Goal: Task Accomplishment & Management: Manage account settings

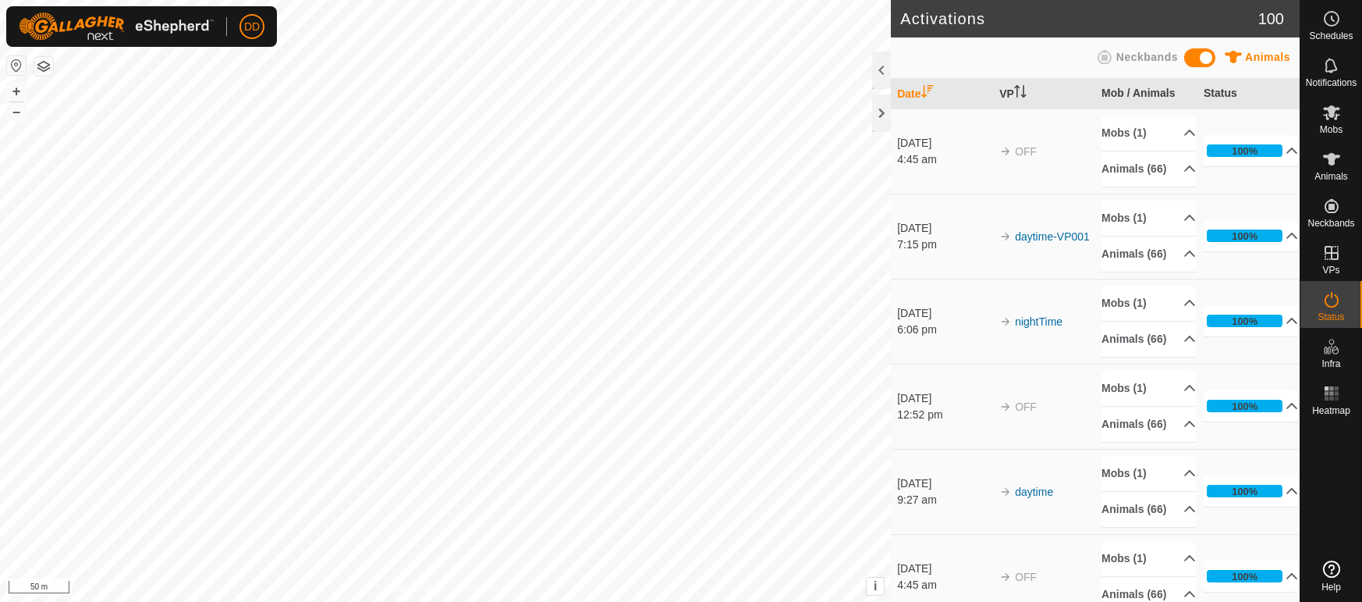
click at [1333, 170] on es-animals-svg-icon at bounding box center [1332, 159] width 28 height 25
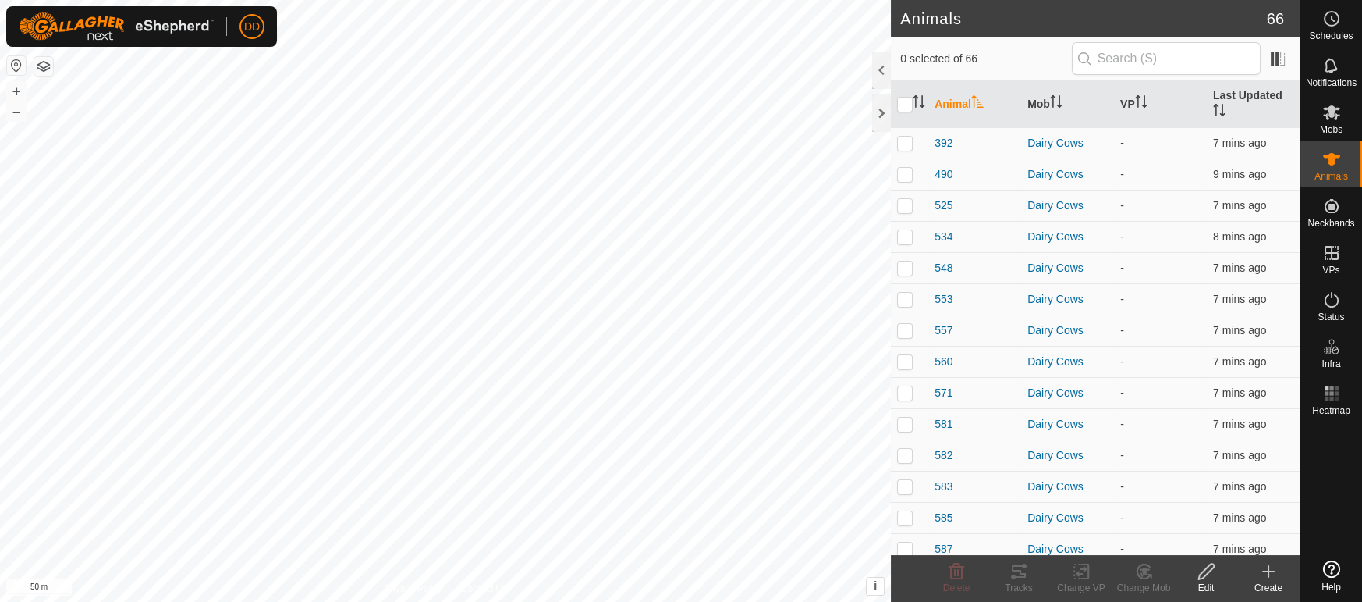
click at [1265, 579] on icon at bounding box center [1268, 571] width 19 height 19
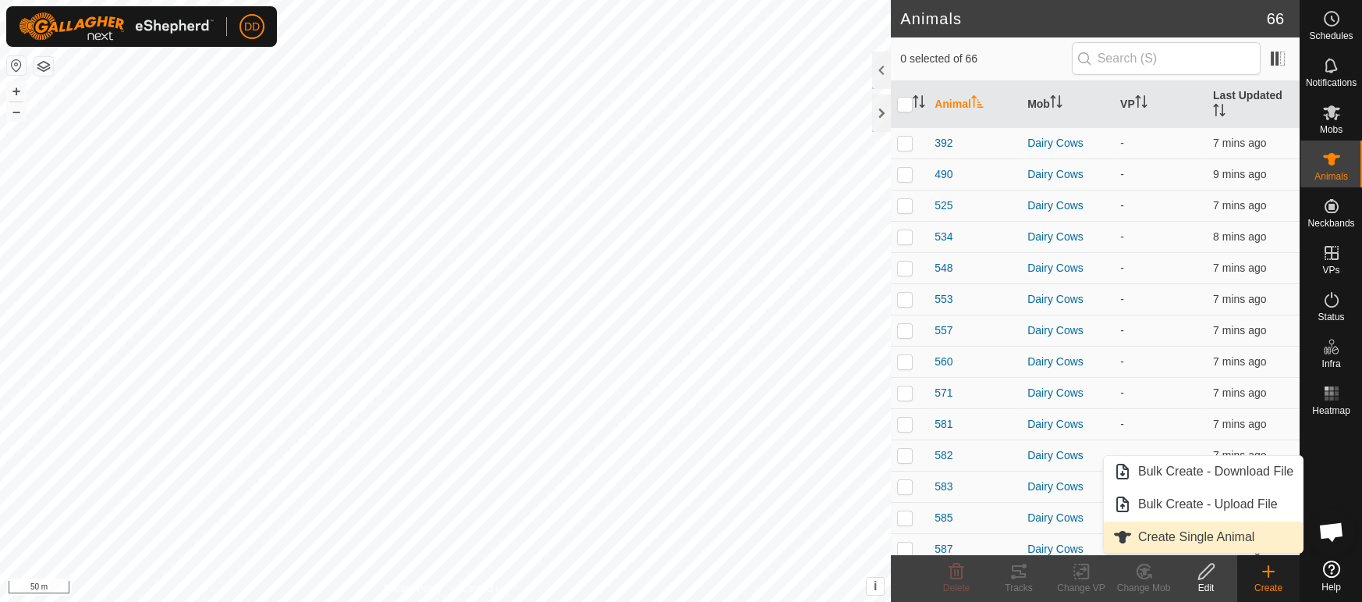
click at [1170, 538] on link "Create Single Animal" at bounding box center [1203, 536] width 199 height 31
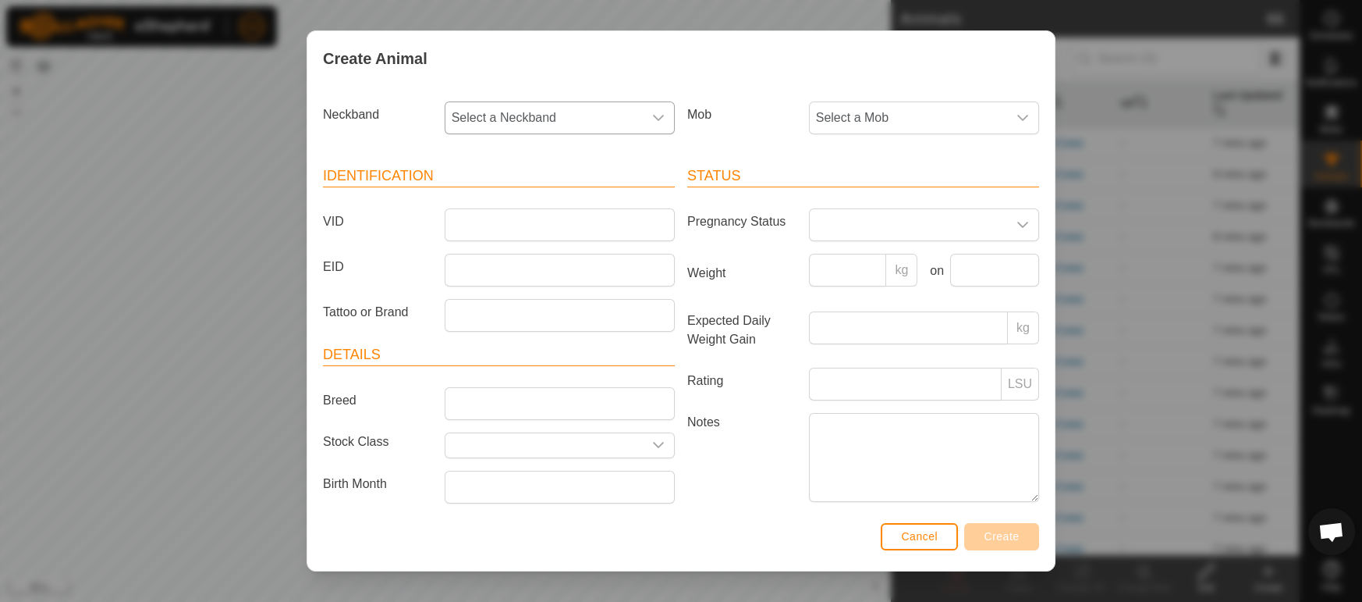
click at [536, 112] on span "Select a Neckband" at bounding box center [544, 117] width 197 height 31
type input "6098"
click at [487, 201] on li "3321126098" at bounding box center [560, 198] width 229 height 31
click at [490, 235] on input "VID" at bounding box center [560, 224] width 230 height 33
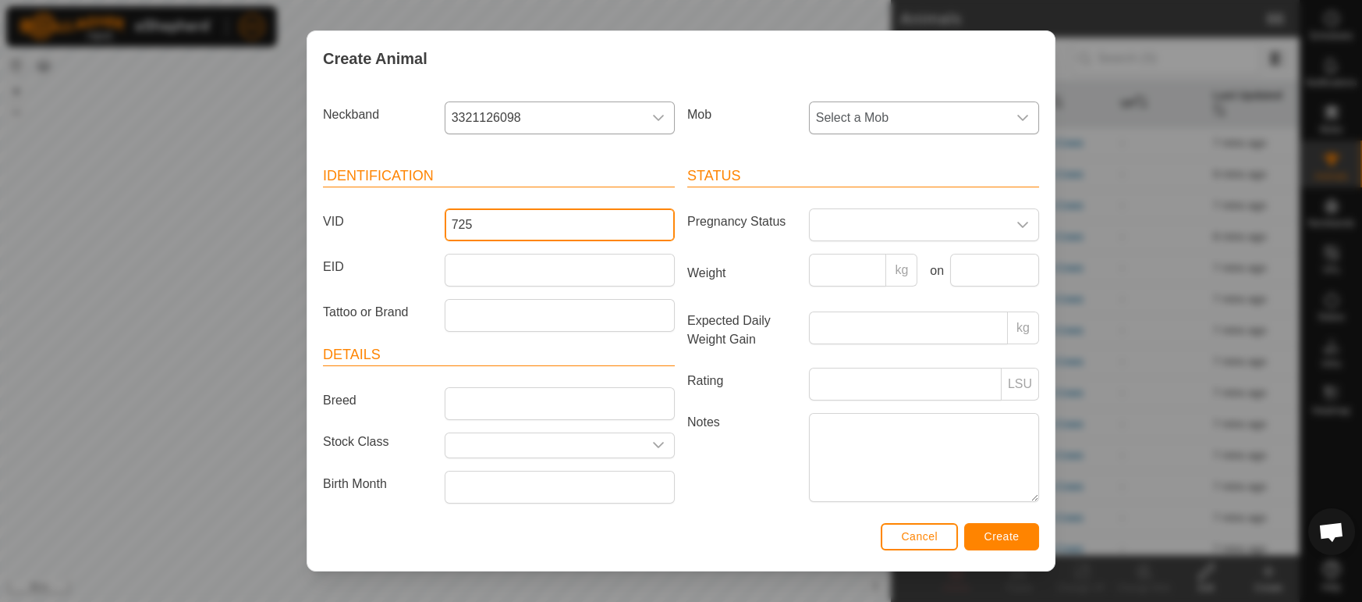
type input "725"
drag, startPoint x: 883, startPoint y: 125, endPoint x: 878, endPoint y: 131, distance: 8.3
click at [883, 125] on span "Select a Mob" at bounding box center [908, 117] width 197 height 31
click at [854, 233] on li "Dairy Cows" at bounding box center [925, 230] width 229 height 31
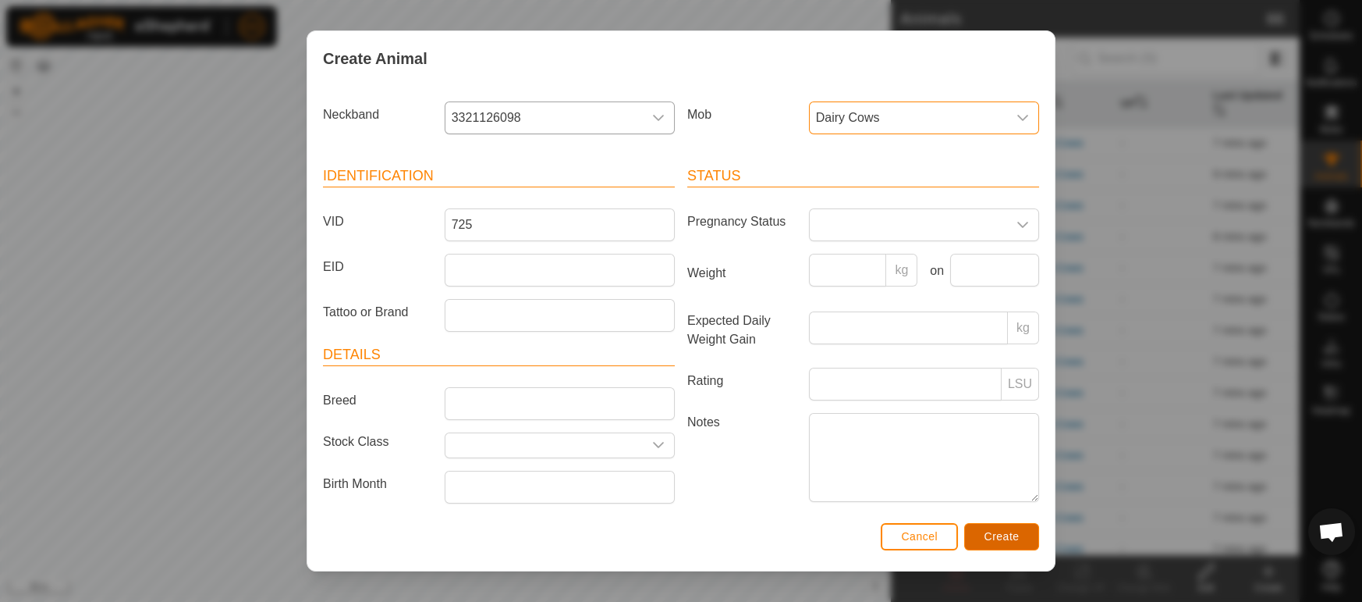
click at [993, 526] on button "Create" at bounding box center [1001, 536] width 75 height 27
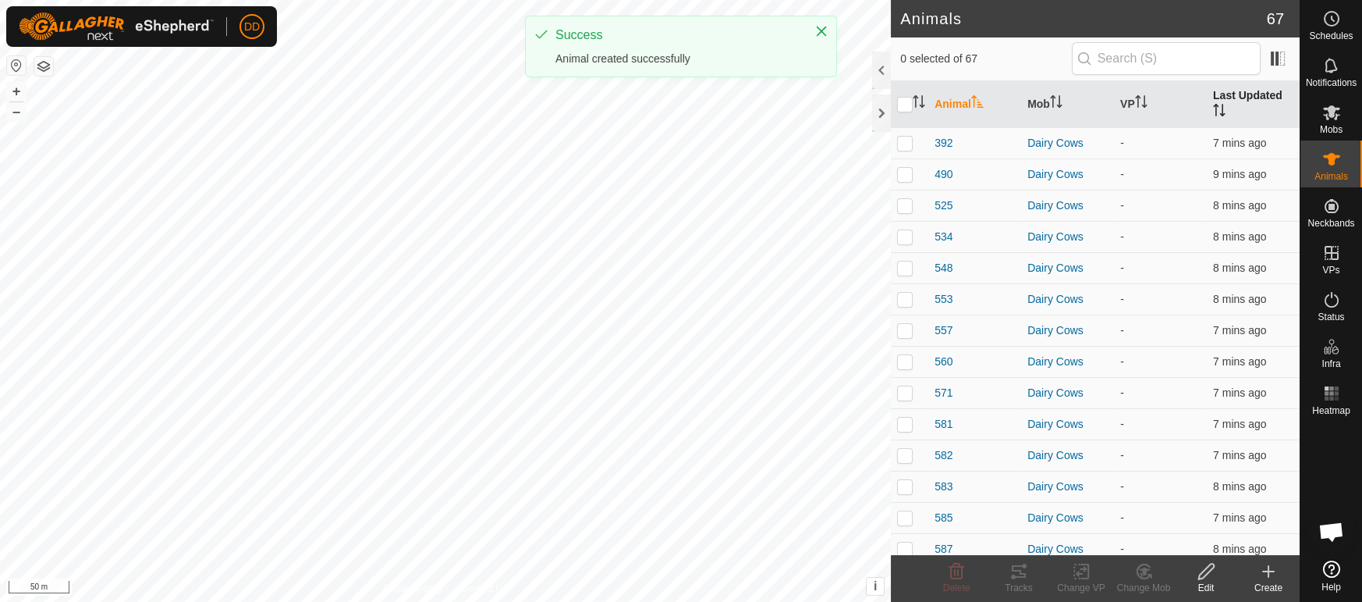
click at [1243, 98] on th "Last Updated" at bounding box center [1253, 104] width 93 height 47
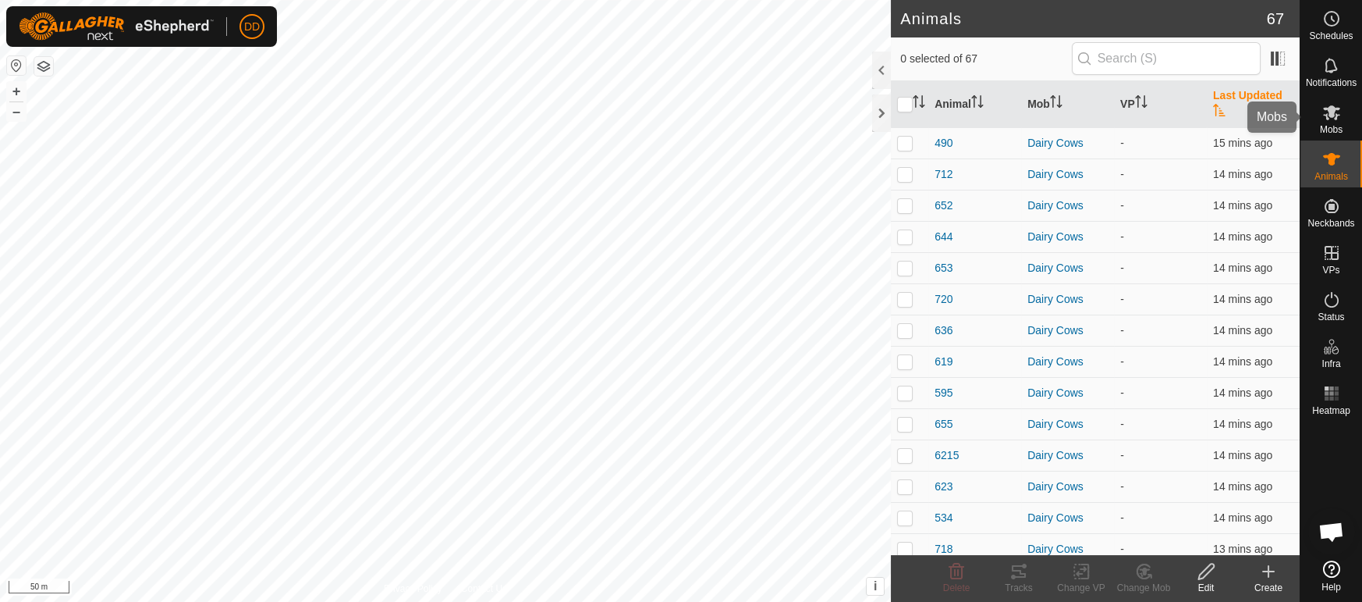
click at [1326, 122] on es-mob-svg-icon at bounding box center [1332, 112] width 28 height 25
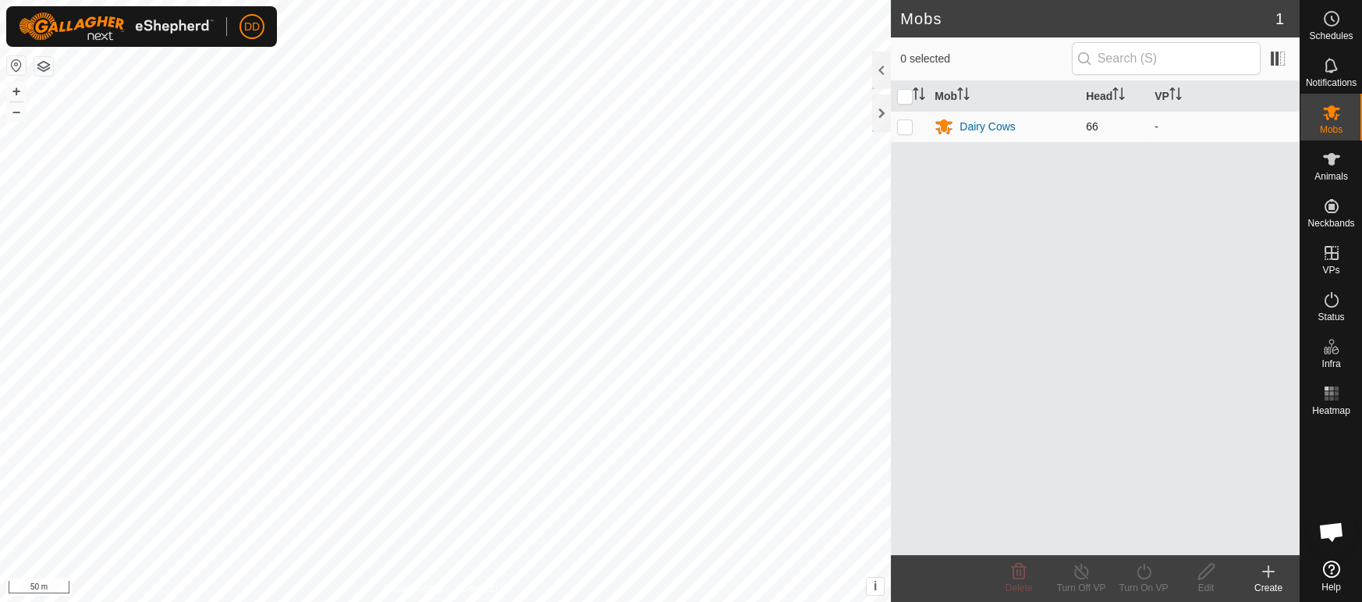
click at [899, 132] on p-checkbox at bounding box center [905, 126] width 16 height 12
checkbox input "true"
click at [1135, 578] on icon at bounding box center [1145, 571] width 20 height 19
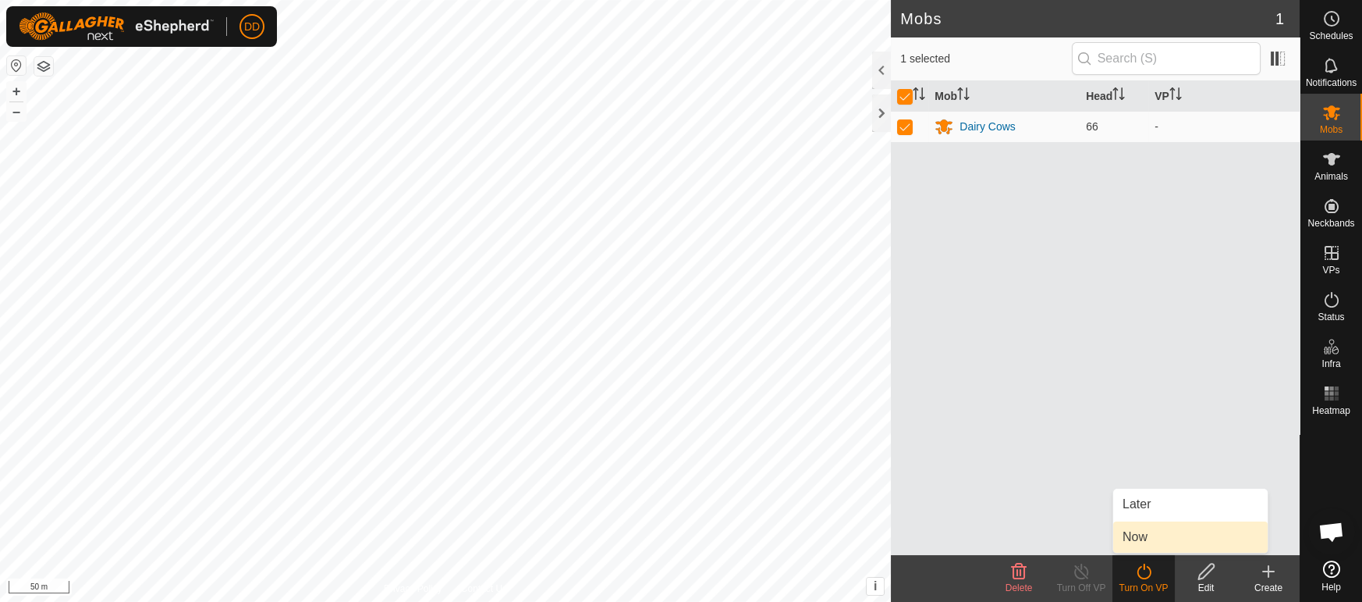
click at [1136, 538] on link "Now" at bounding box center [1191, 536] width 155 height 31
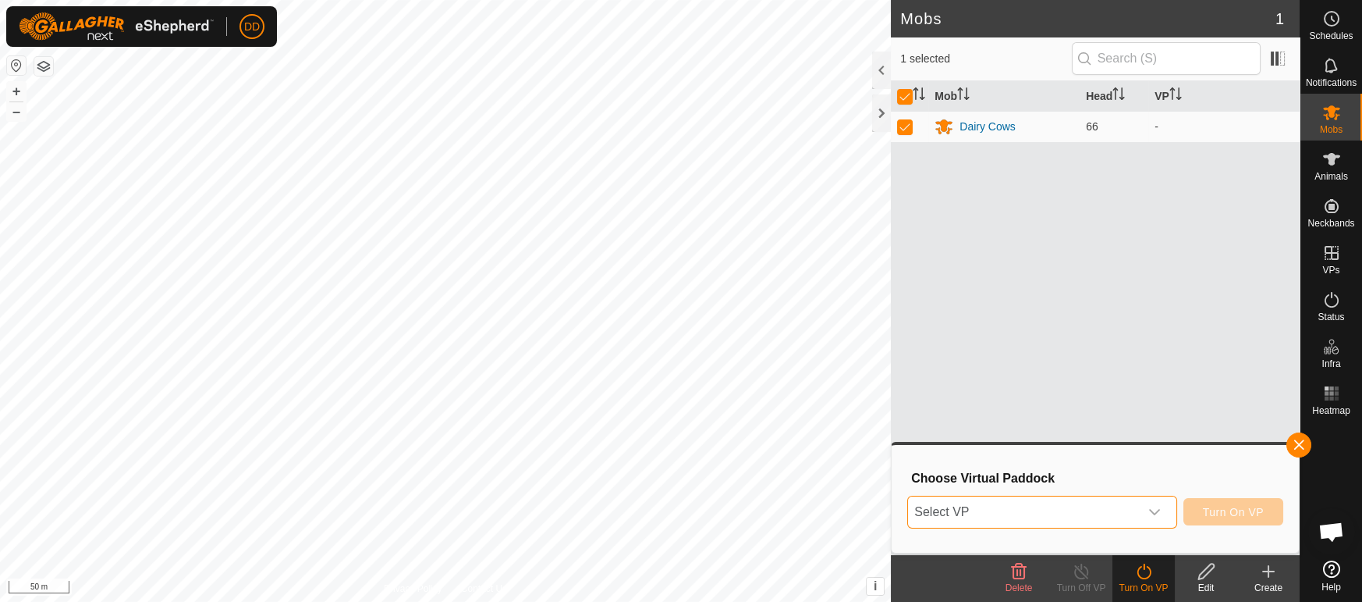
click at [1088, 520] on span "Select VP" at bounding box center [1023, 511] width 230 height 31
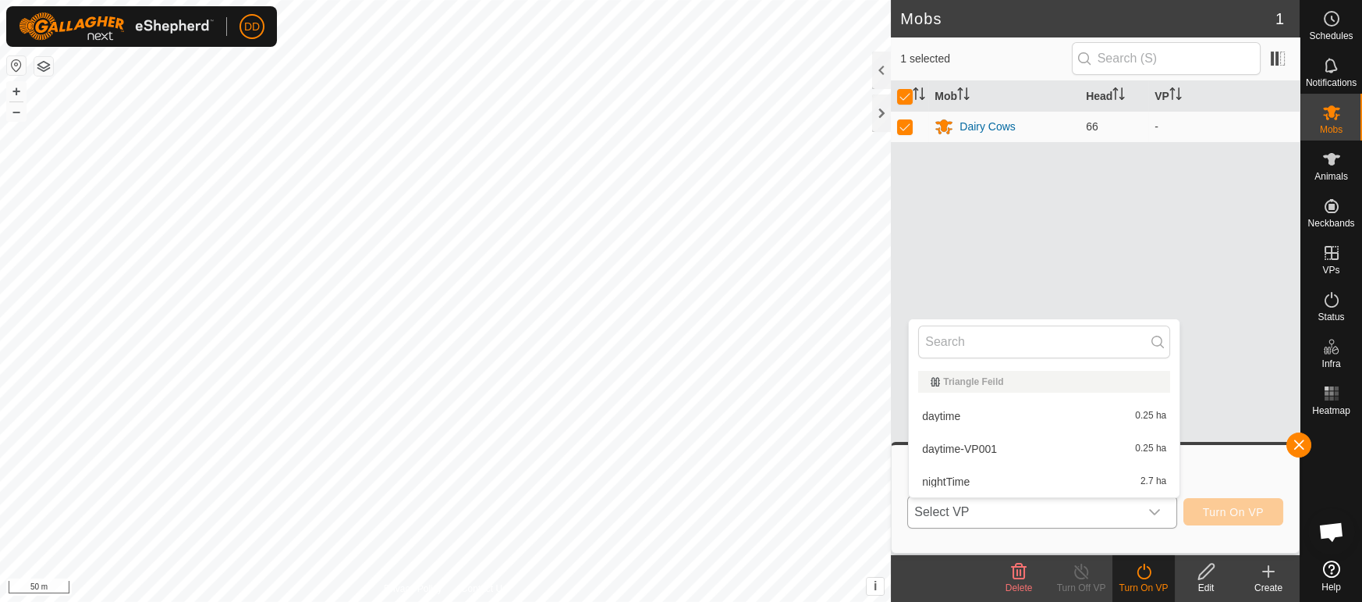
click at [1016, 415] on li "daytime 0.25 ha" at bounding box center [1044, 415] width 271 height 31
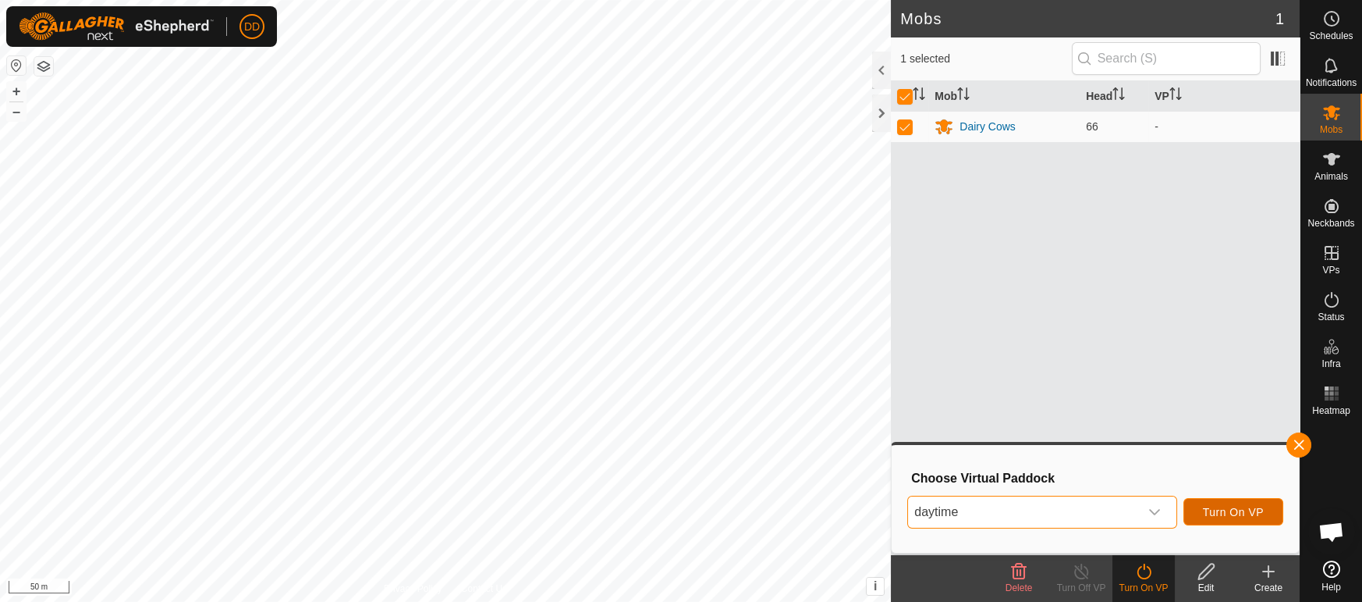
click at [1222, 520] on button "Turn On VP" at bounding box center [1234, 511] width 100 height 27
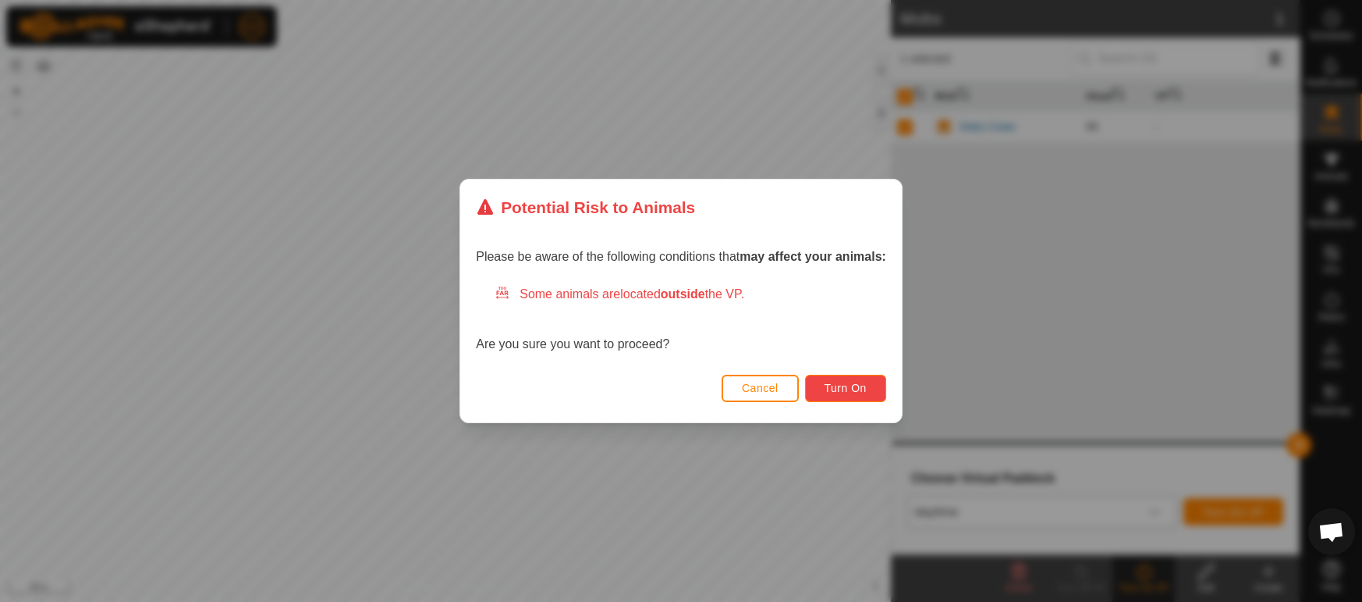
click at [838, 389] on span "Turn On" at bounding box center [846, 388] width 42 height 12
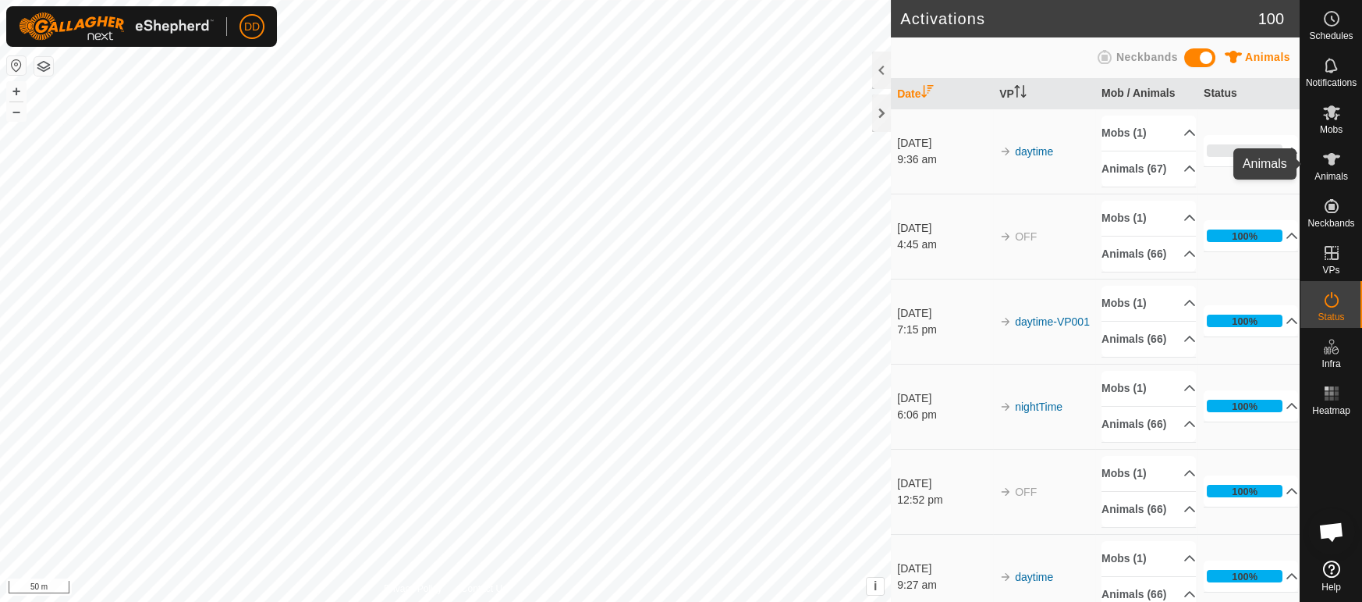
click at [1330, 167] on icon at bounding box center [1332, 159] width 19 height 19
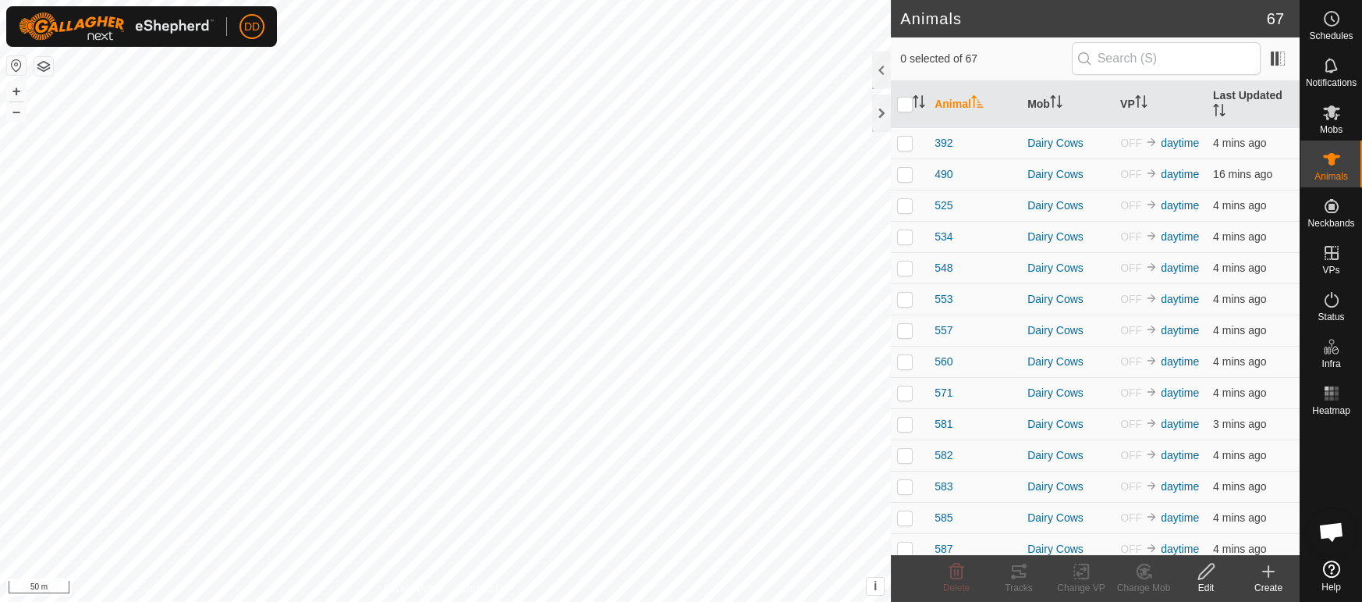
click at [1047, 93] on th "Mob" at bounding box center [1067, 104] width 93 height 47
click at [1238, 111] on th "Last Updated" at bounding box center [1253, 104] width 93 height 47
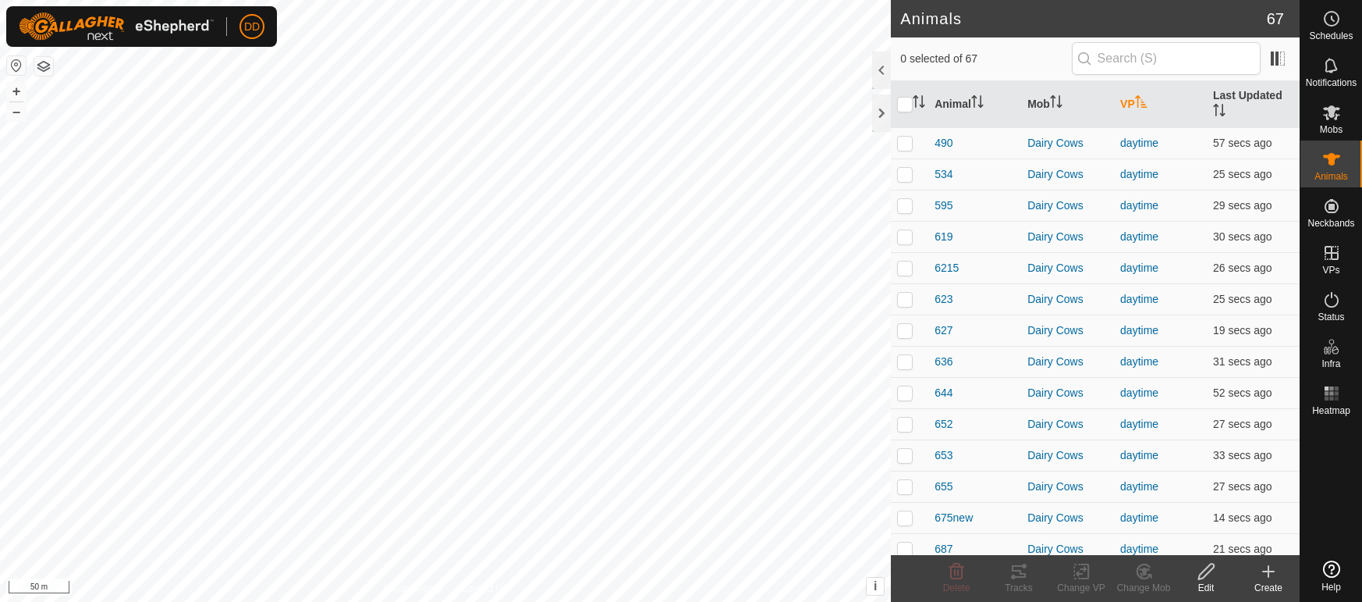
click at [1140, 102] on th "VP" at bounding box center [1160, 104] width 93 height 47
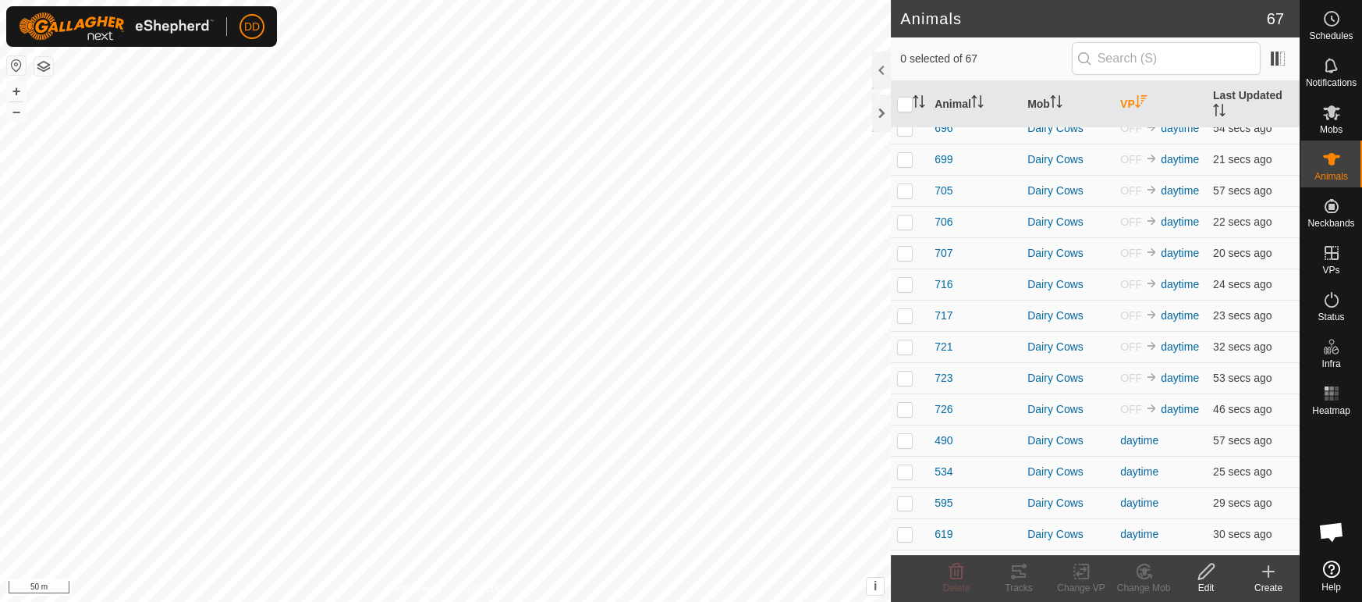
scroll to position [1071, 0]
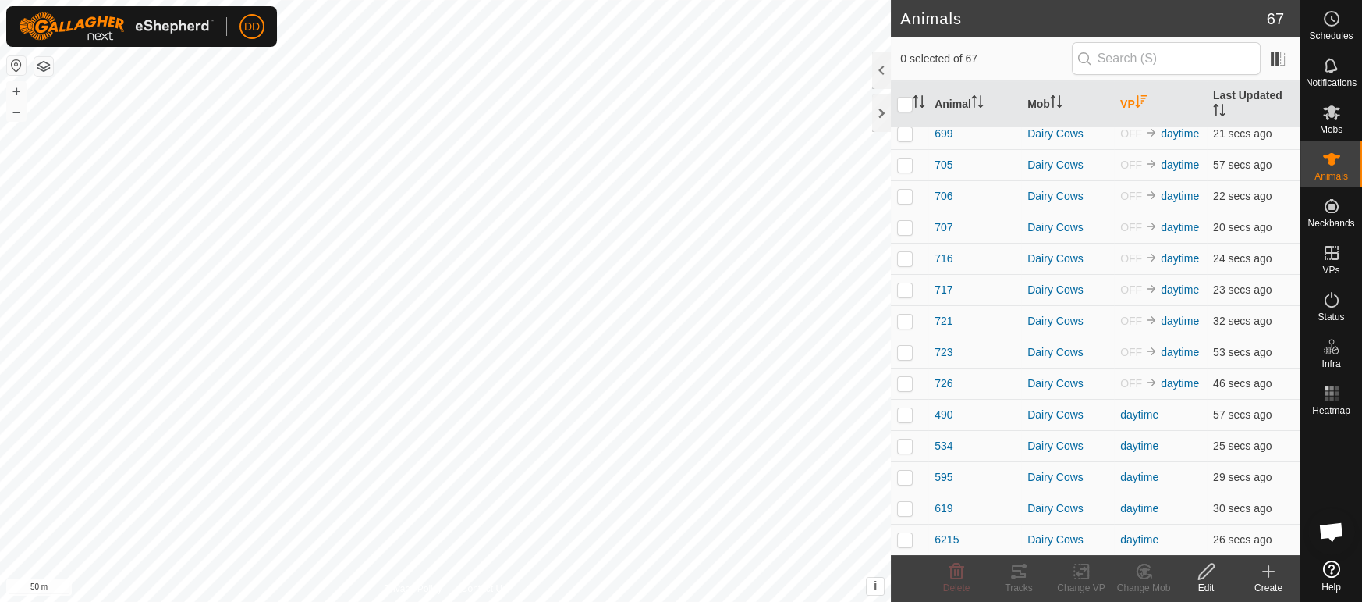
click at [1145, 85] on th "VP" at bounding box center [1160, 104] width 93 height 47
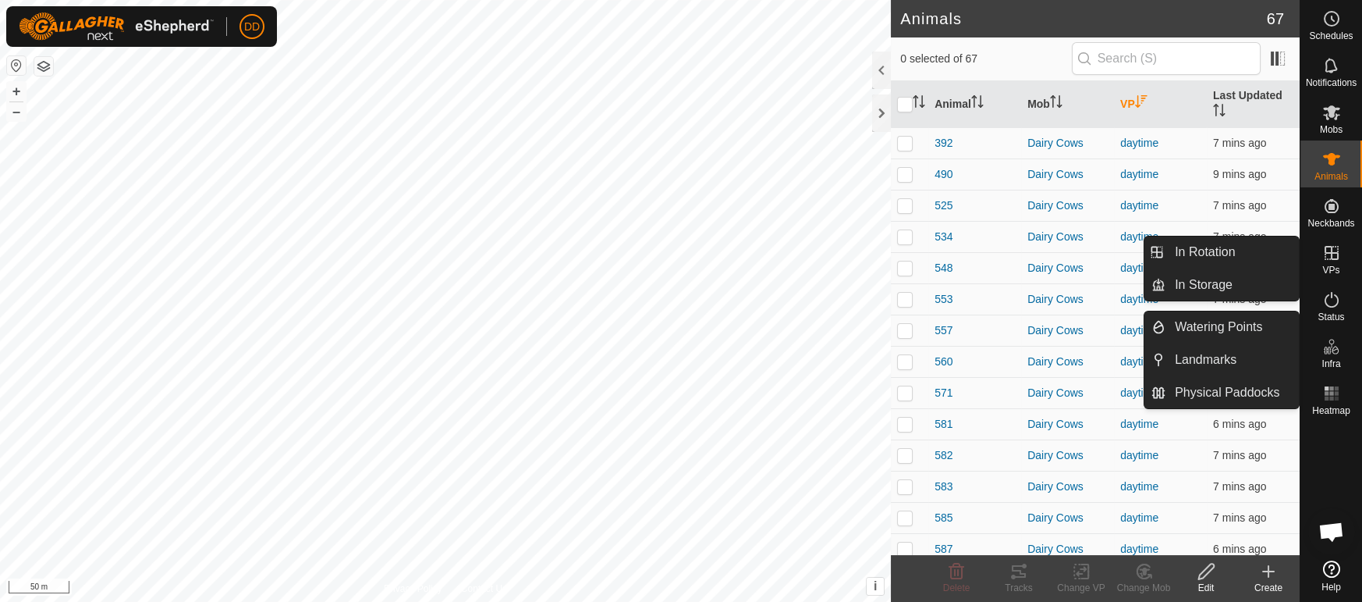
click at [1338, 268] on span "VPs" at bounding box center [1331, 269] width 17 height 9
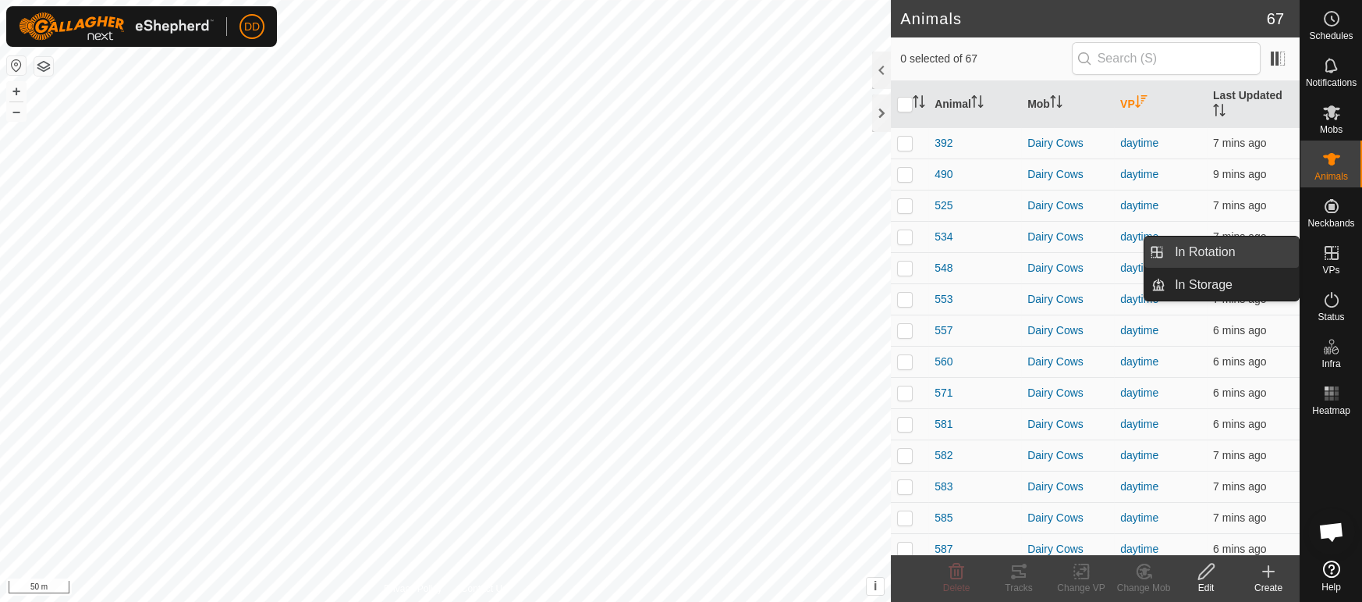
click at [1255, 255] on link "In Rotation" at bounding box center [1232, 251] width 133 height 31
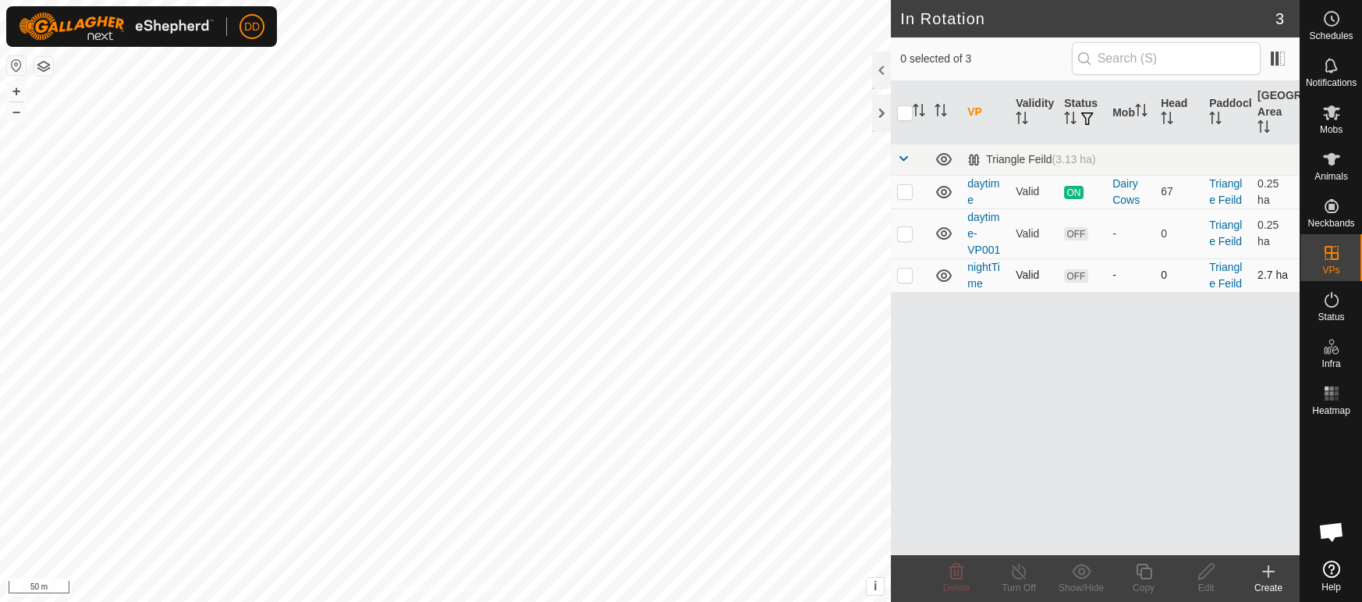
click at [904, 277] on p-checkbox at bounding box center [905, 274] width 16 height 12
checkbox input "true"
click at [1193, 577] on edit-svg-icon at bounding box center [1206, 571] width 62 height 19
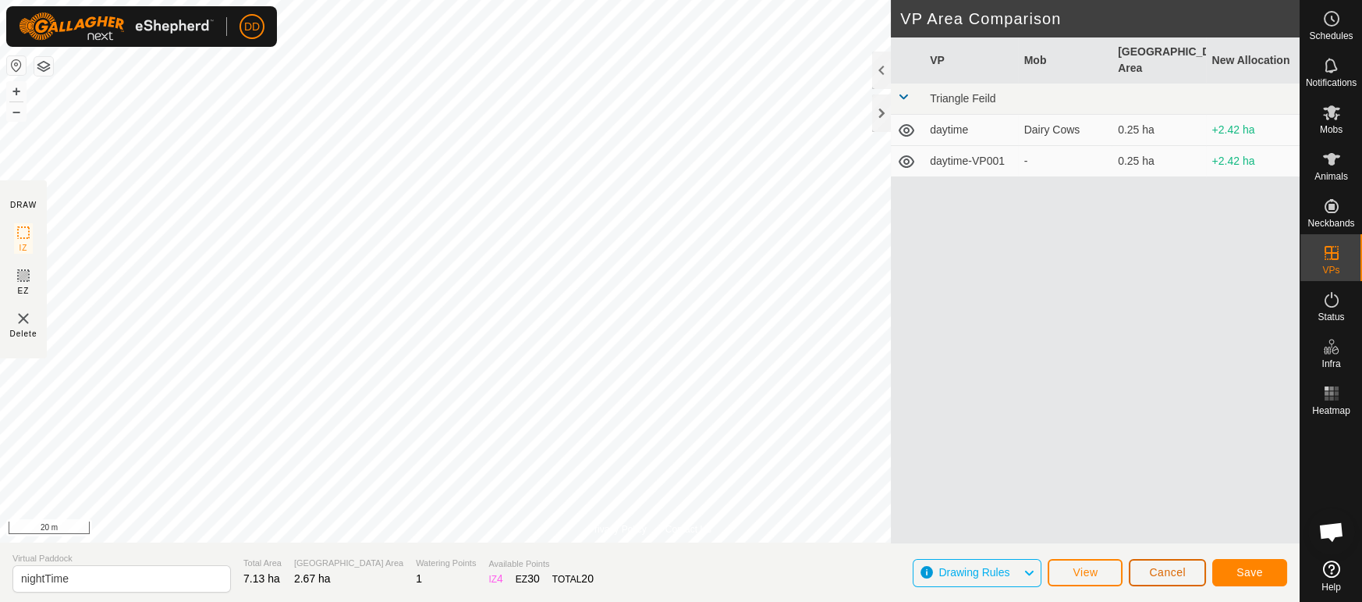
click at [1182, 564] on button "Cancel" at bounding box center [1167, 572] width 77 height 27
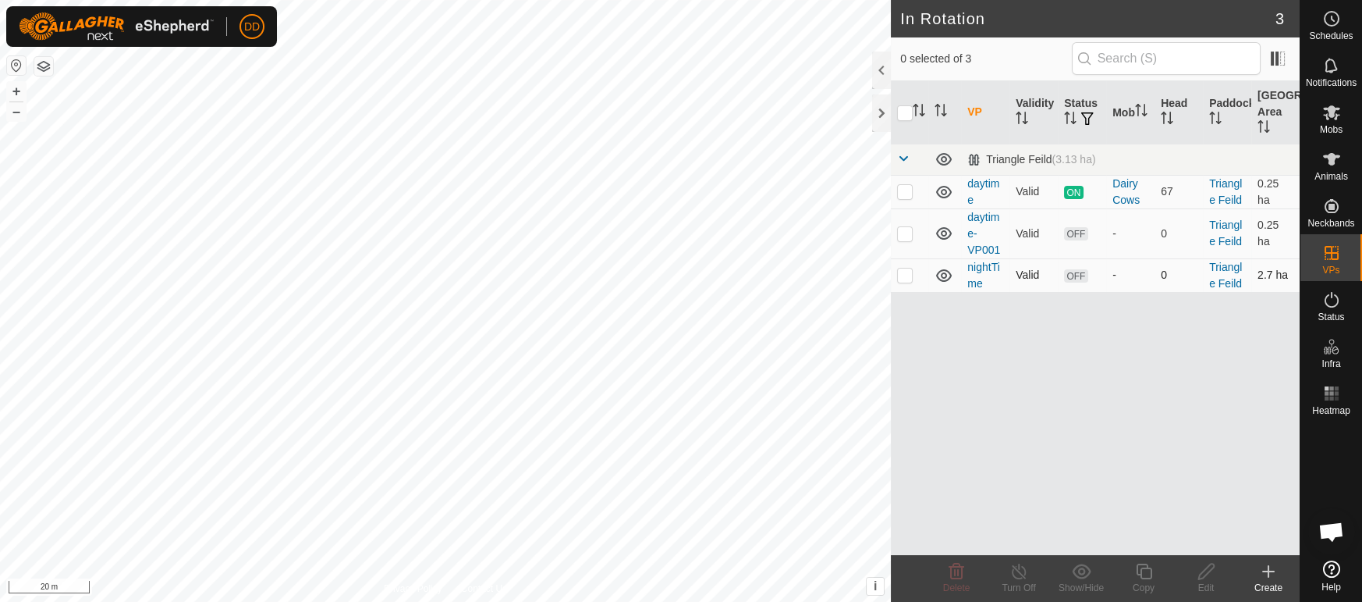
click at [910, 279] on p-checkbox at bounding box center [905, 274] width 16 height 12
checkbox input "true"
click at [1210, 584] on div "Edit" at bounding box center [1206, 588] width 62 height 14
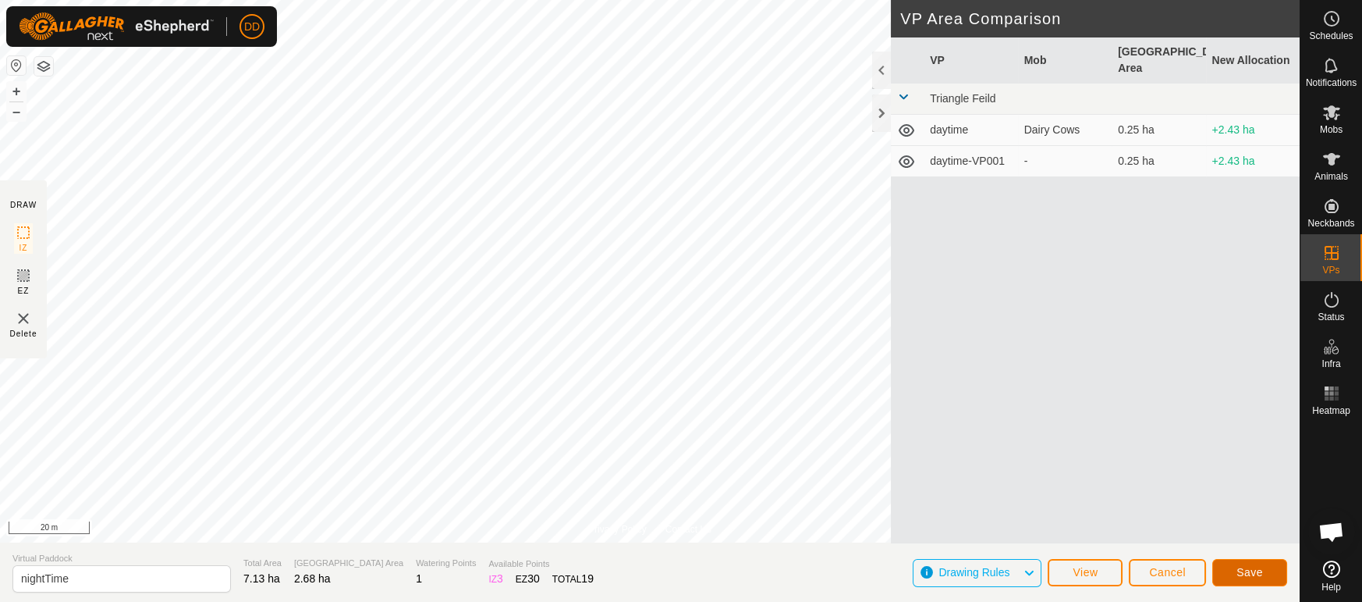
click at [1263, 573] on button "Save" at bounding box center [1250, 572] width 75 height 27
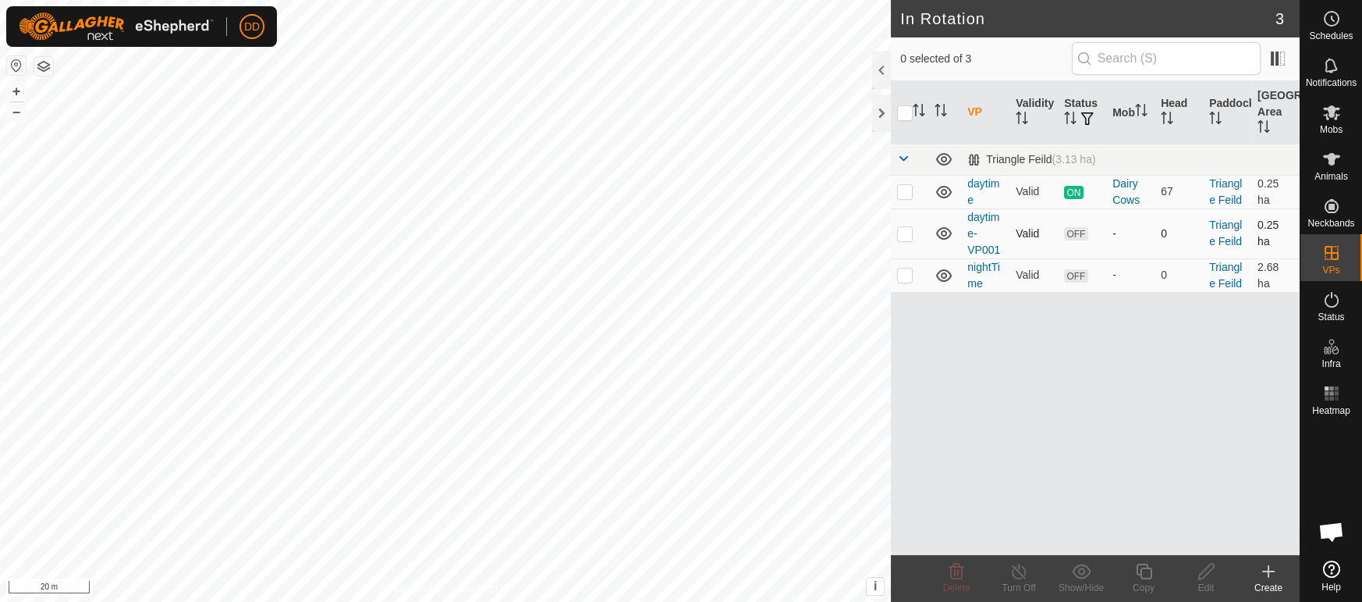
click at [909, 233] on p-checkbox at bounding box center [905, 233] width 16 height 12
checkbox input "true"
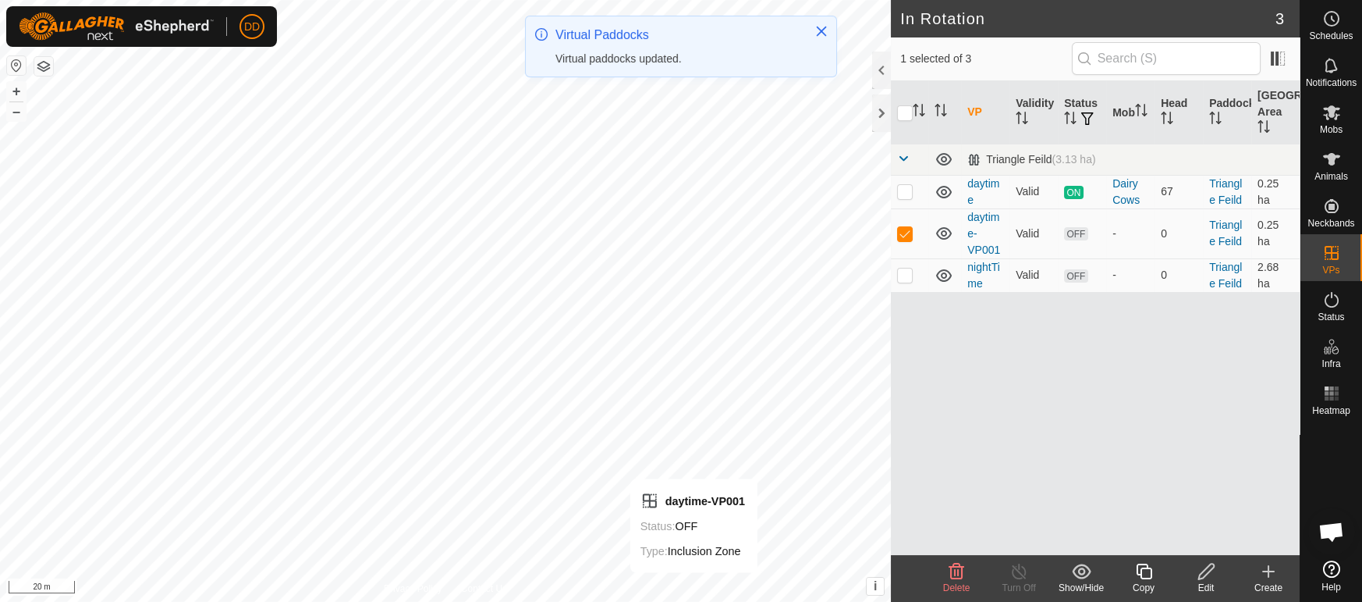
click at [1207, 583] on div "Edit" at bounding box center [1206, 588] width 62 height 14
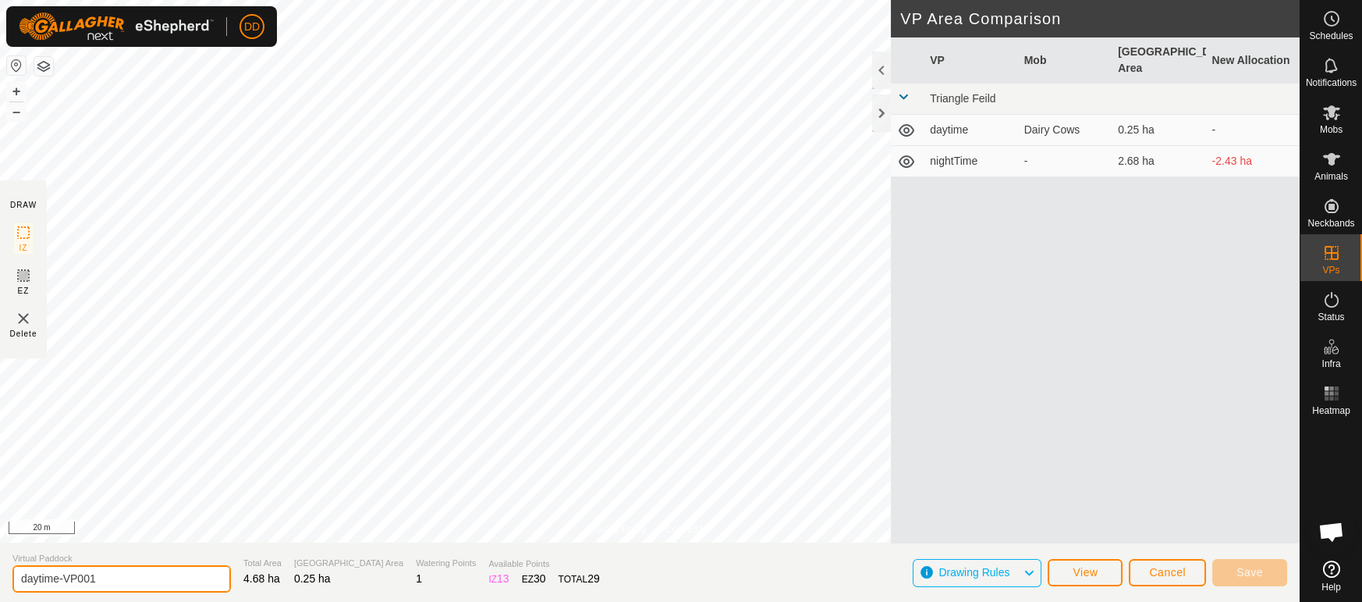
drag, startPoint x: 128, startPoint y: 578, endPoint x: 0, endPoint y: 593, distance: 128.8
click at [0, 593] on section "Virtual Paddock daytime-VP001 Total Area 4.68 ha Grazing Area 0.25 ha Watering …" at bounding box center [650, 571] width 1300 height 59
type input "only back feild"
click at [1261, 574] on span "Save" at bounding box center [1250, 572] width 27 height 12
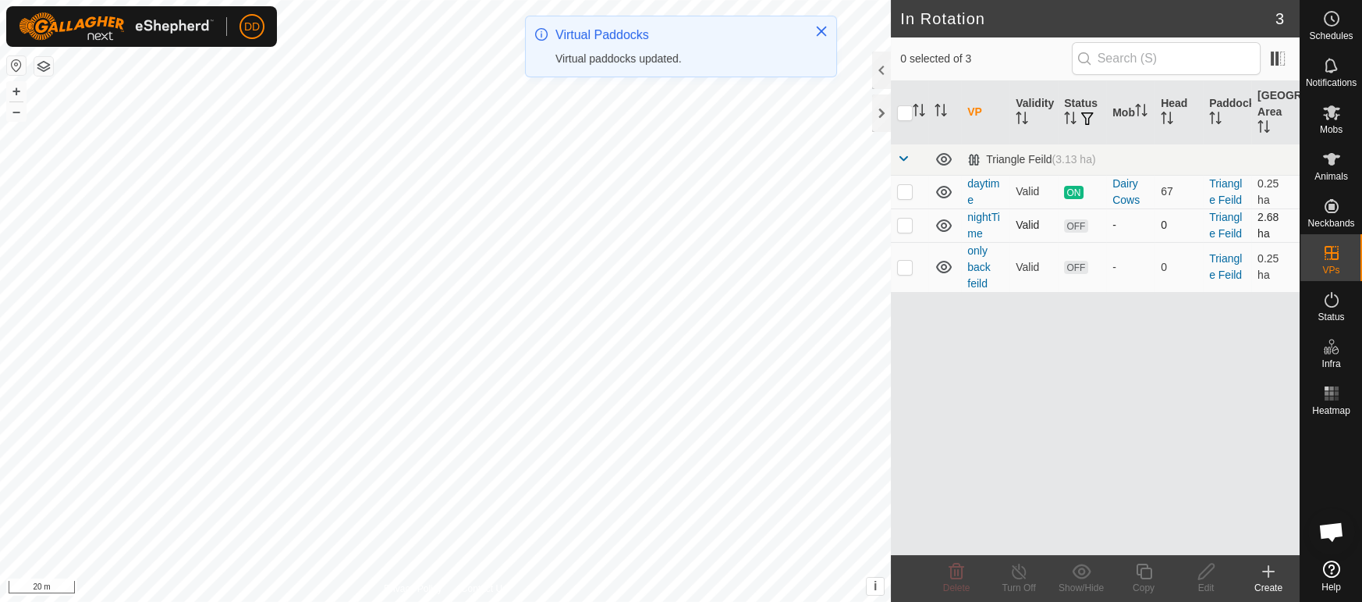
click at [904, 228] on p-checkbox at bounding box center [905, 224] width 16 height 12
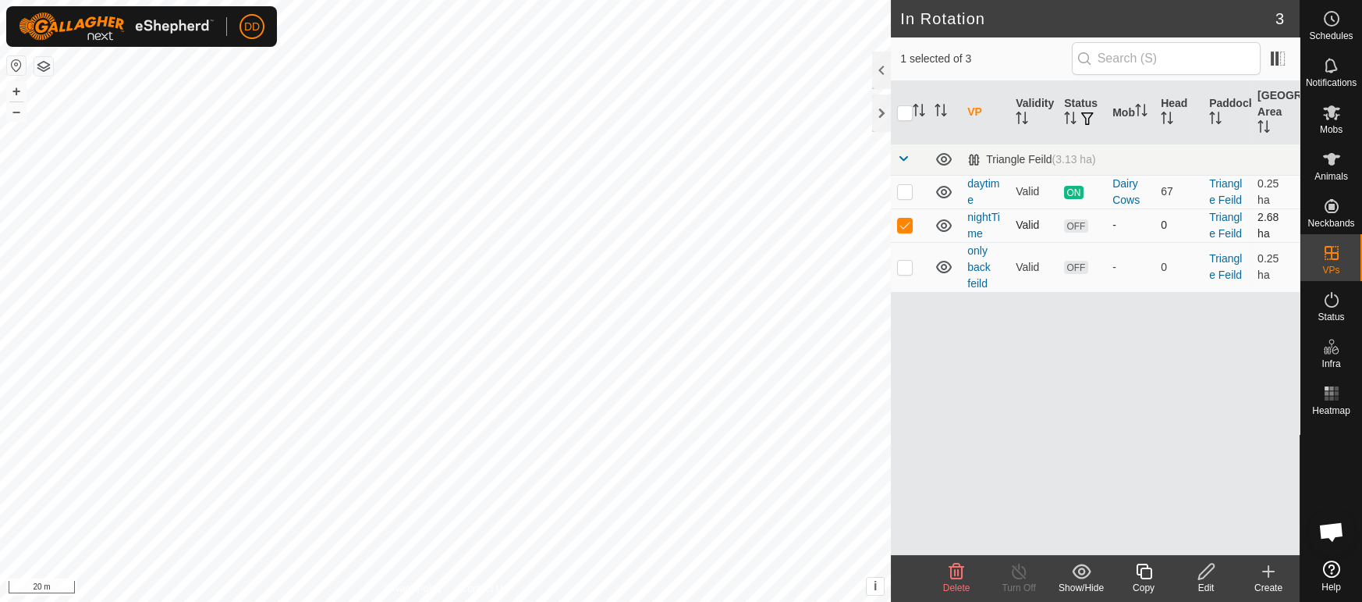
click at [901, 229] on p-checkbox at bounding box center [905, 224] width 16 height 12
checkbox input "false"
click at [904, 186] on p-checkbox at bounding box center [905, 191] width 16 height 12
click at [904, 194] on p-checkbox at bounding box center [905, 191] width 16 height 12
checkbox input "false"
